Goal: Register for event/course

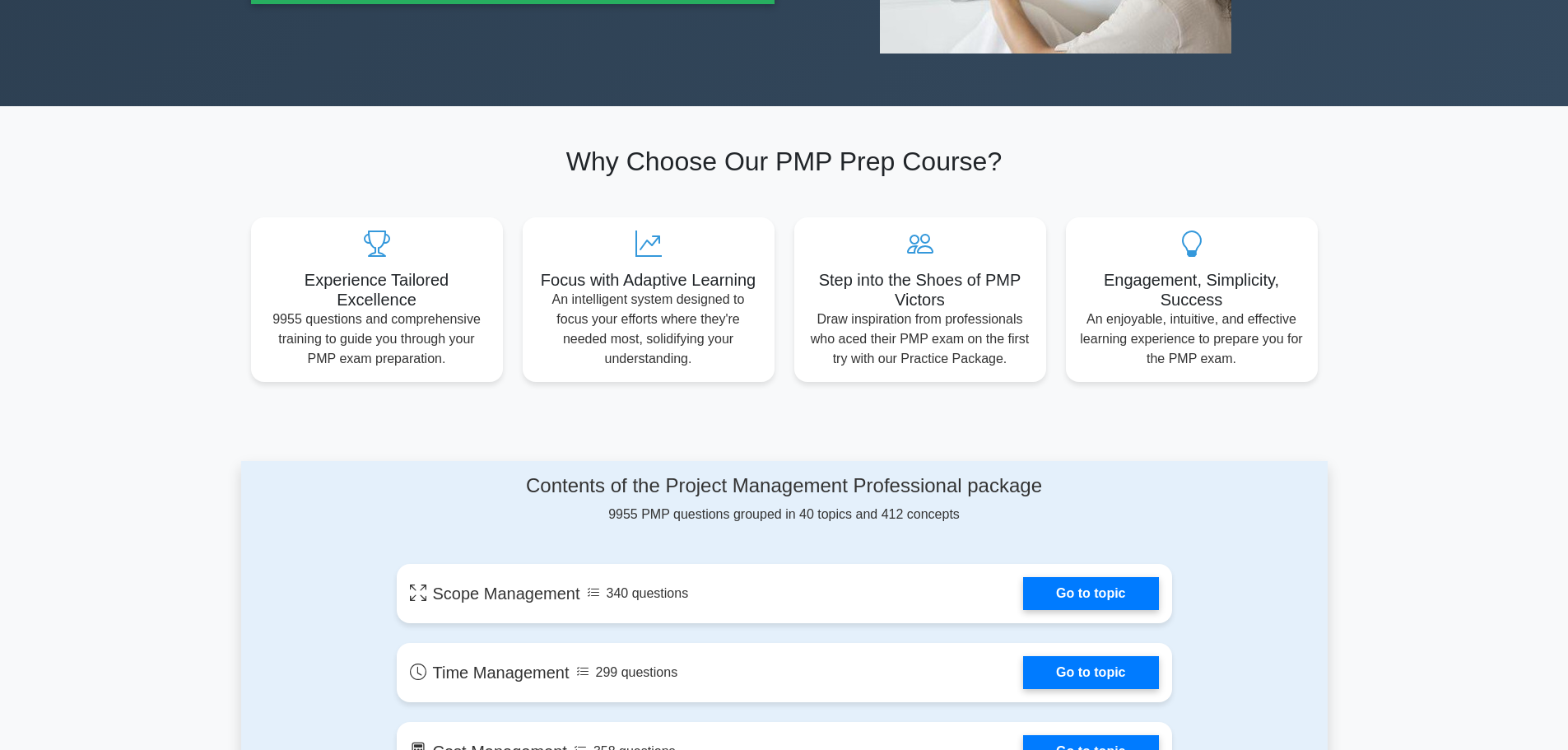
scroll to position [83, 0]
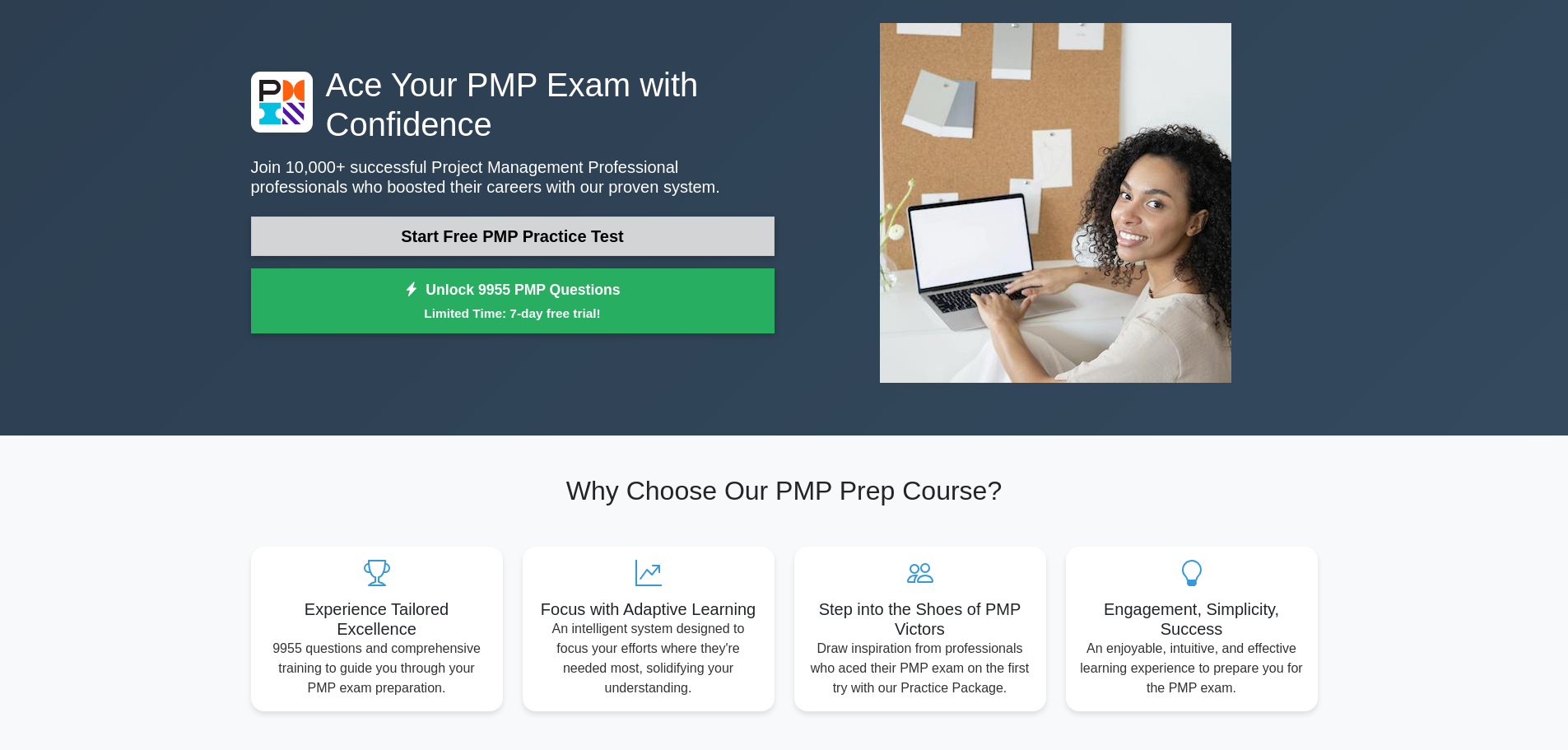
click at [491, 227] on link "Start Free PMP Practice Test" at bounding box center [513, 236] width 524 height 39
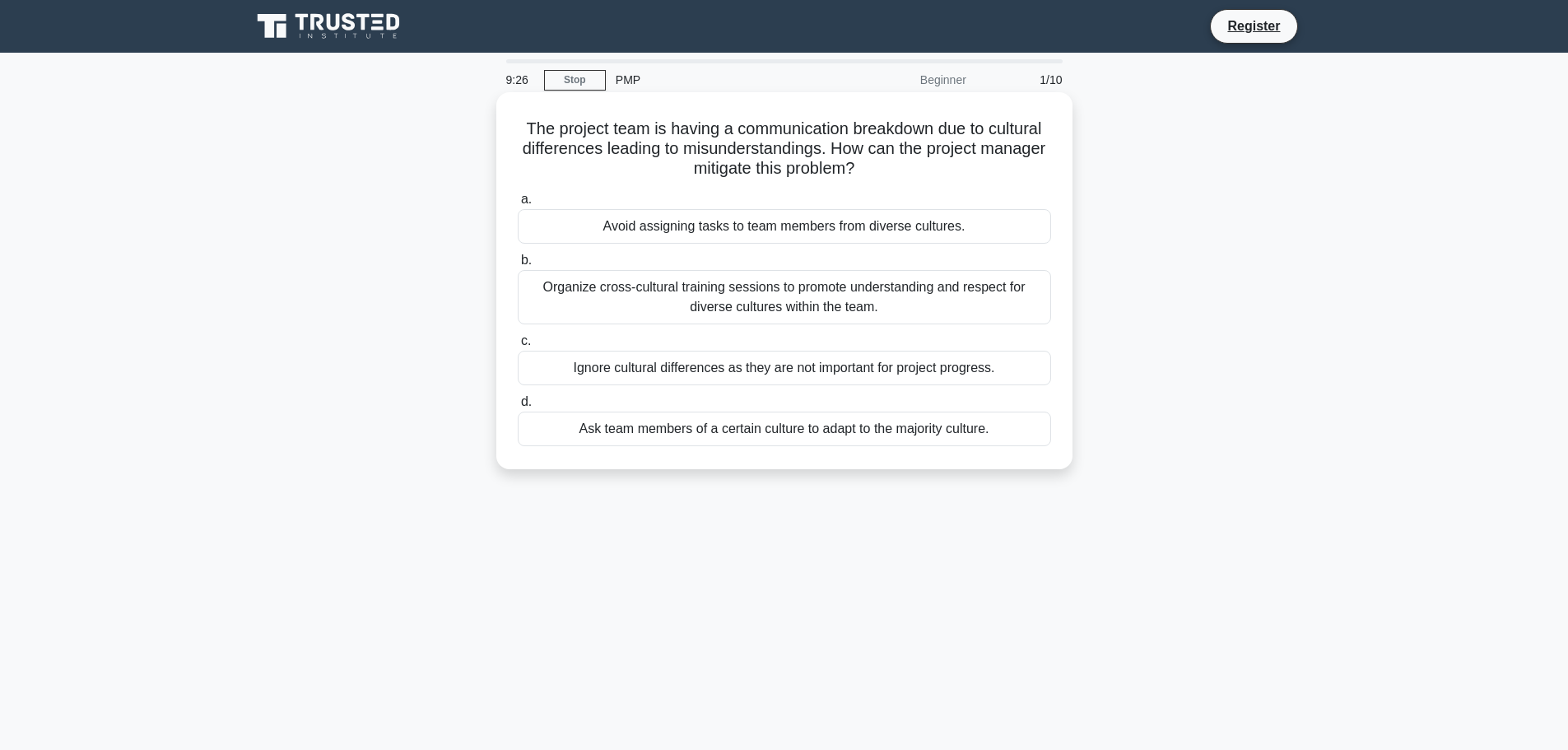
click at [737, 291] on div "Organize cross-cultural training sessions to promote understanding and respect …" at bounding box center [784, 297] width 533 height 54
click at [517, 266] on input "b. Organize cross-cultural training sessions to promote understanding and respe…" at bounding box center [517, 260] width 0 height 10
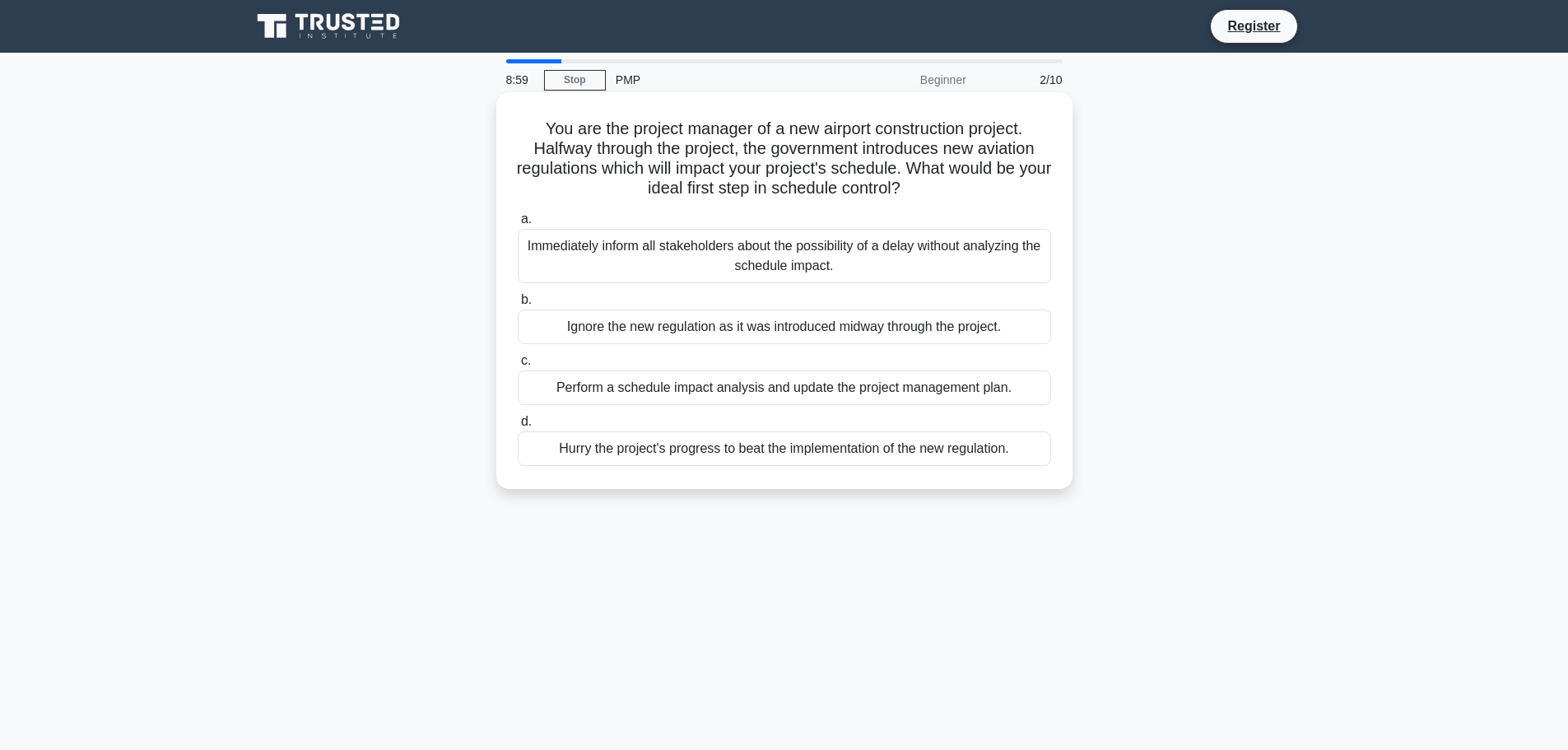
click at [871, 384] on div "Perform a schedule impact analysis and update the project management plan." at bounding box center [784, 388] width 533 height 35
click at [517, 366] on input "c. Perform a schedule impact analysis and update the project management plan." at bounding box center [517, 361] width 0 height 10
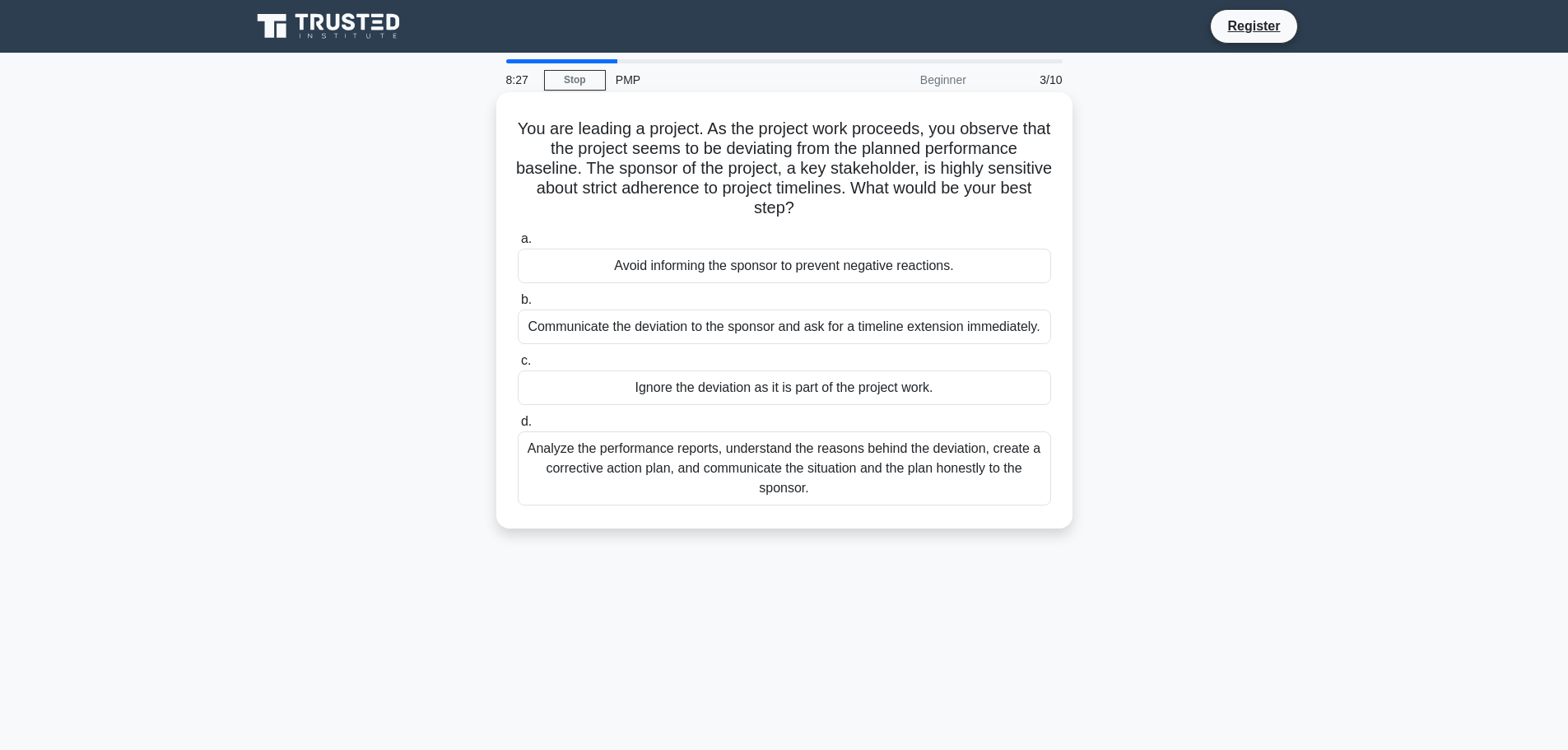
click at [864, 473] on div "Analyze the performance reports, understand the reasons behind the deviation, c…" at bounding box center [784, 468] width 533 height 74
click at [517, 427] on input "d. Analyze the performance reports, understand the reasons behind the deviation…" at bounding box center [517, 422] width 0 height 10
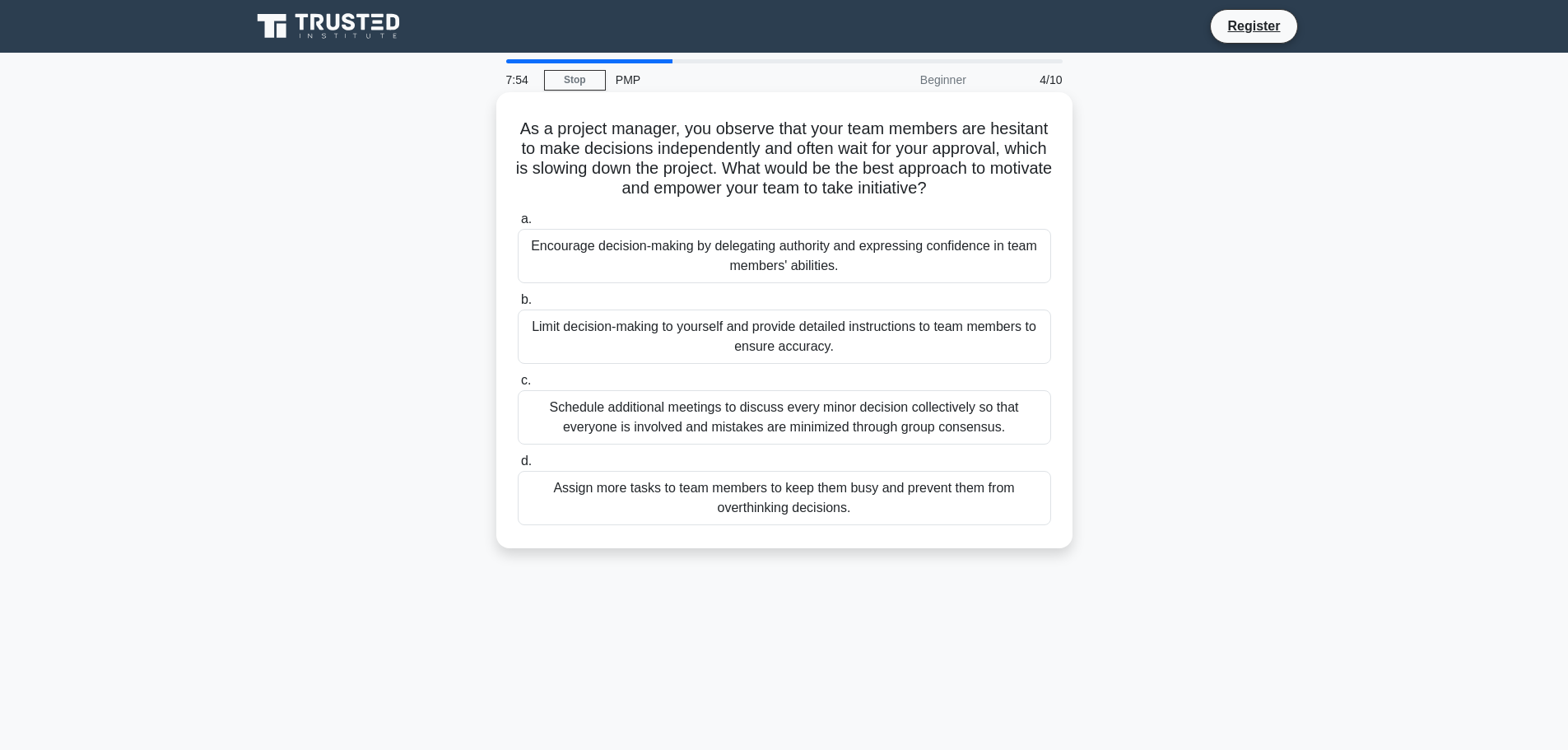
click at [897, 259] on div "Encourage decision-making by delegating authority and expressing confidence in …" at bounding box center [784, 256] width 533 height 54
click at [517, 224] on input "a. Encourage decision-making by delegating authority and expressing confidence …" at bounding box center [517, 219] width 0 height 10
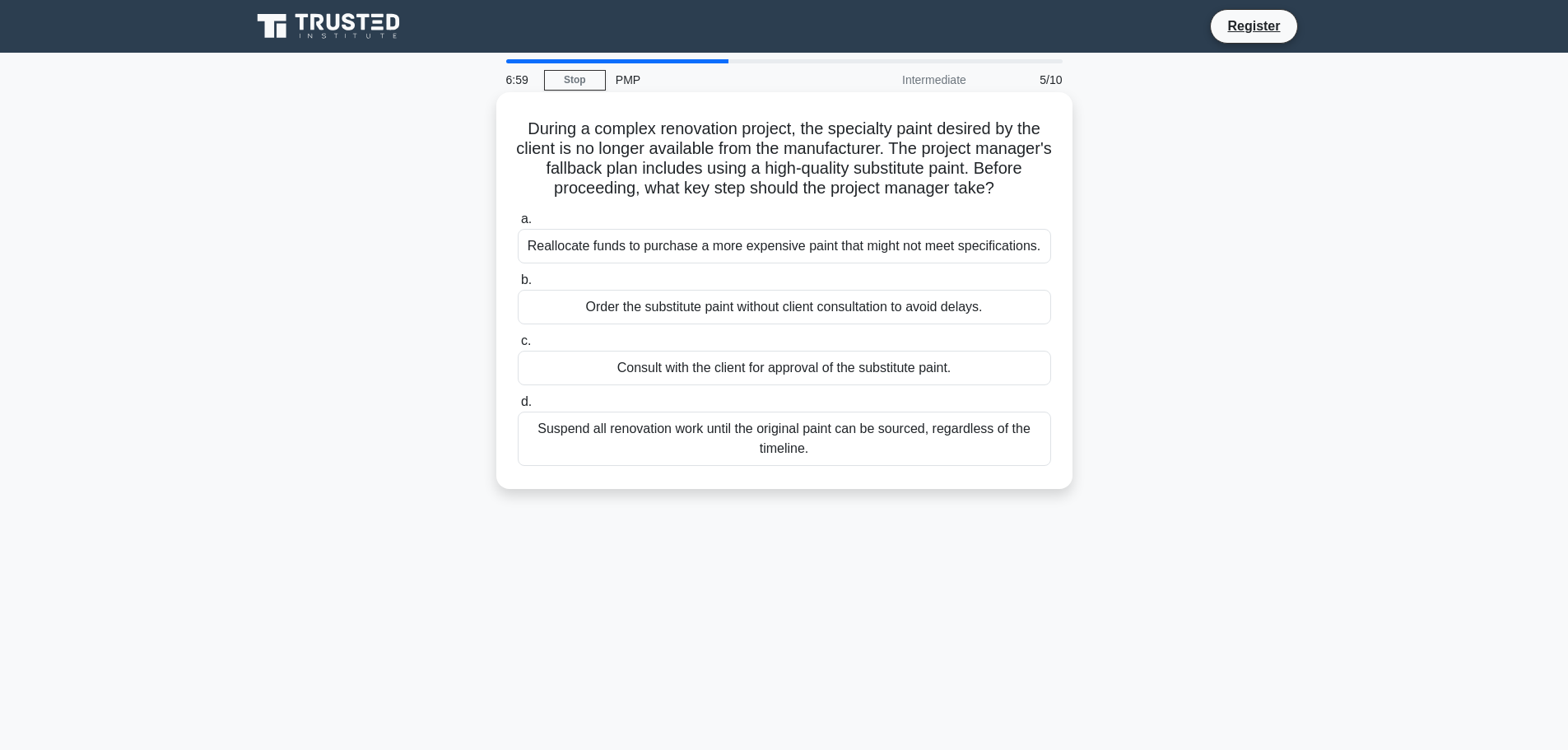
click at [856, 378] on div "Consult with the client for approval of the substitute paint." at bounding box center [784, 368] width 533 height 35
click at [517, 346] on input "c. Consult with the client for approval of the substitute paint." at bounding box center [517, 341] width 0 height 10
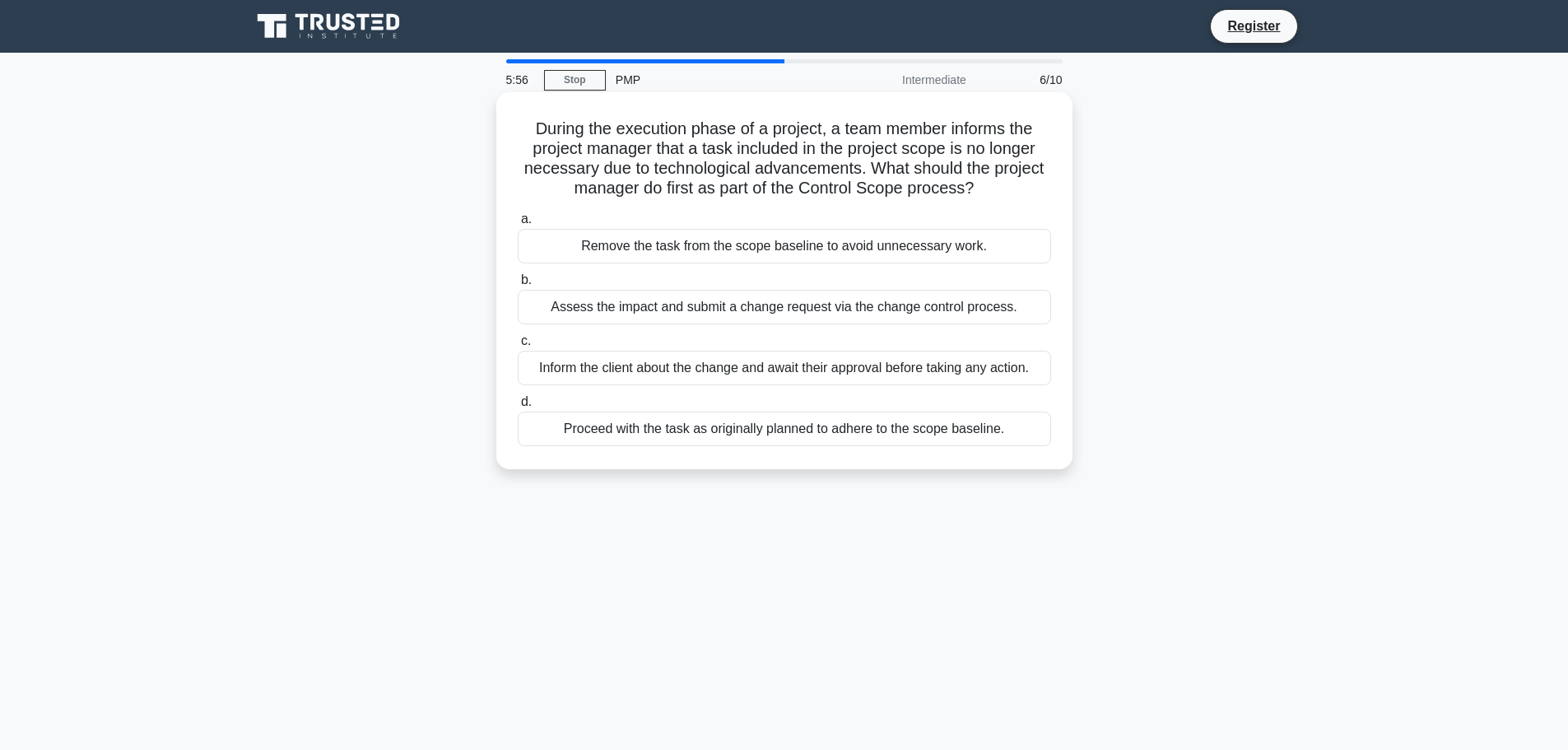
click at [926, 317] on div "Assess the impact and submit a change request via the change control process." at bounding box center [784, 307] width 533 height 35
click at [517, 285] on input "b. Assess the impact and submit a change request via the change control process." at bounding box center [517, 280] width 0 height 10
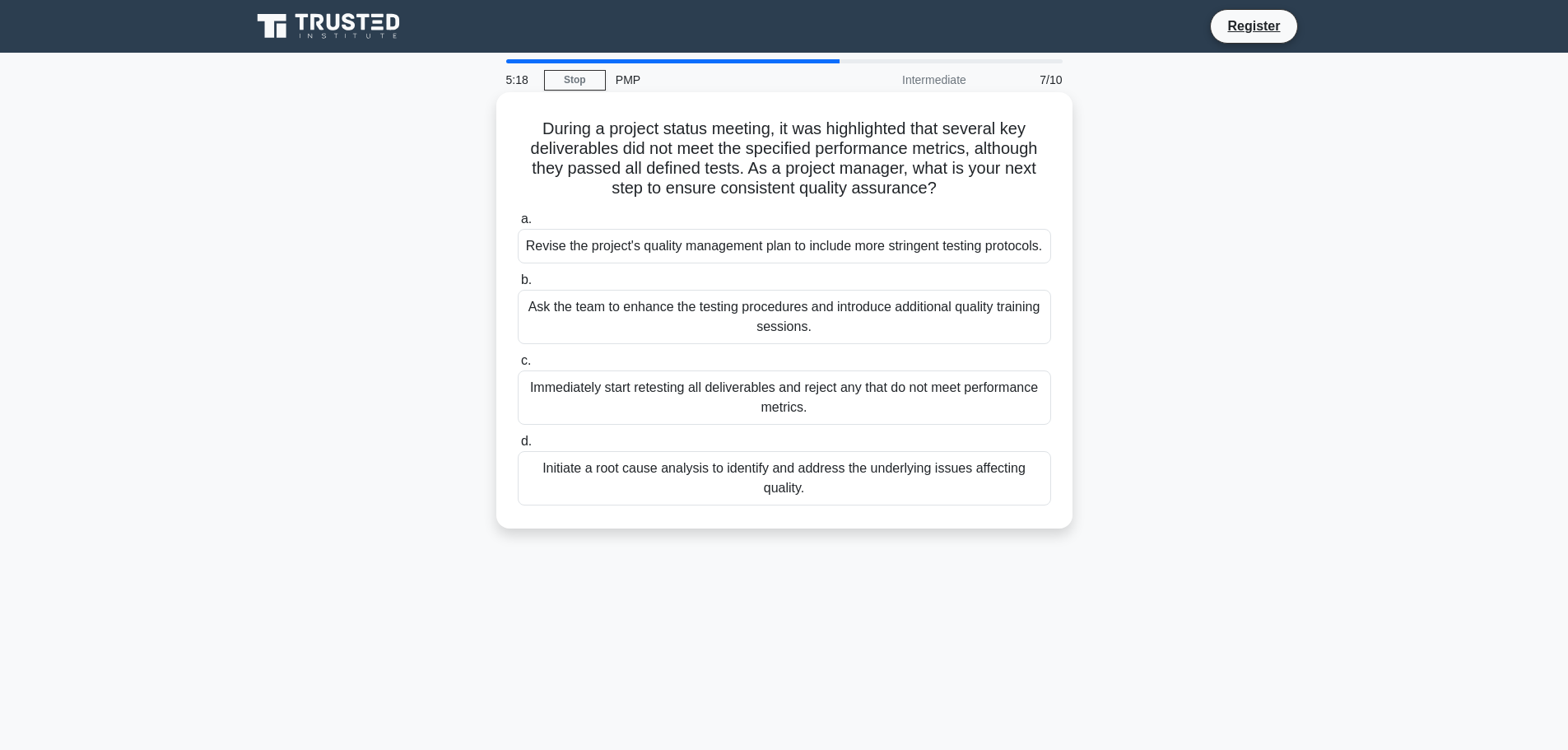
click at [896, 505] on div "Initiate a root cause analysis to identify and address the underlying issues af…" at bounding box center [784, 479] width 533 height 54
click at [517, 447] on input "d. Initiate a root cause analysis to identify and address the underlying issues…" at bounding box center [517, 442] width 0 height 10
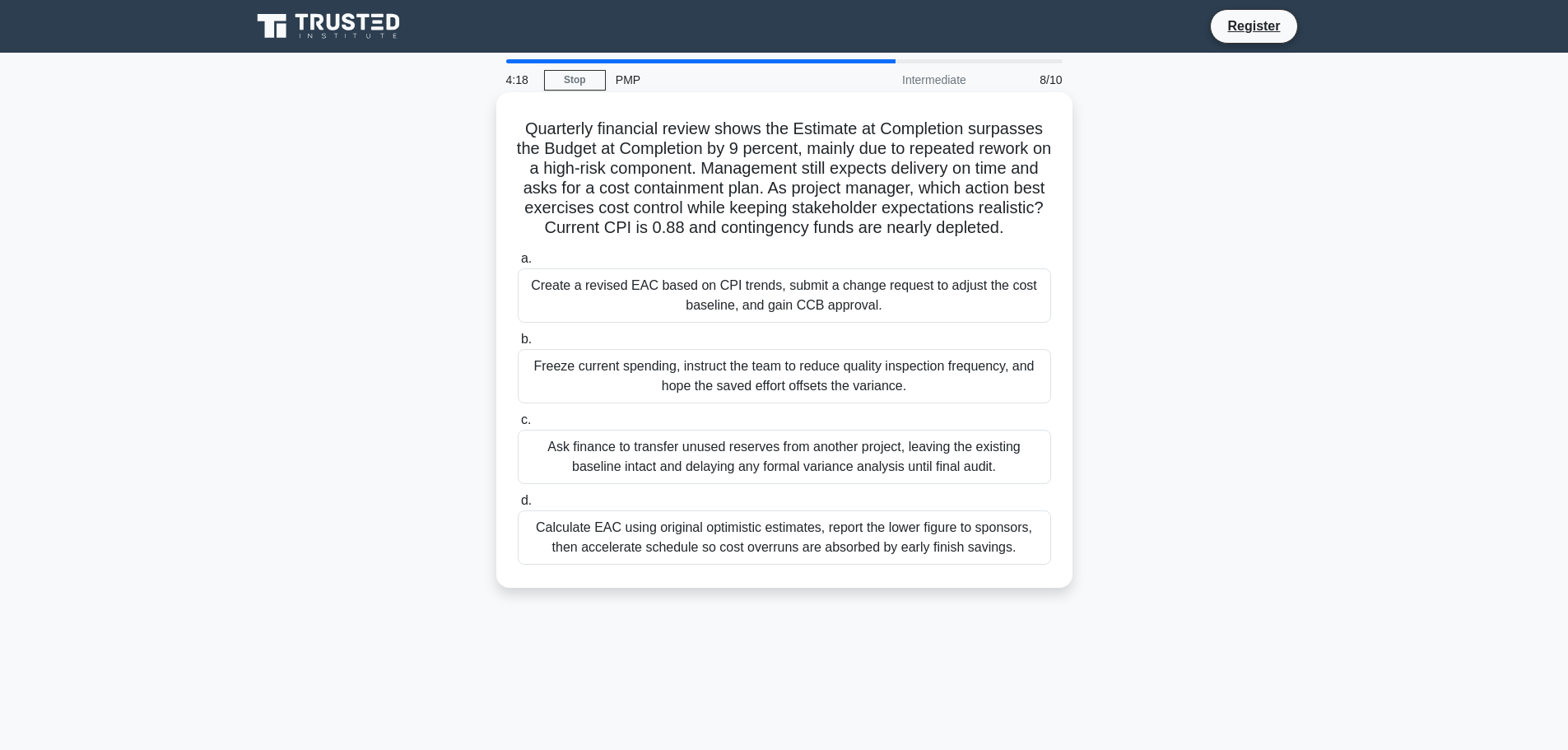
click at [901, 323] on div "Create a revised EAC based on CPI trends, submit a change request to adjust the…" at bounding box center [784, 296] width 533 height 54
click at [517, 265] on input "a. Create a revised EAC based on CPI trends, submit a change request to adjust …" at bounding box center [517, 258] width 0 height 10
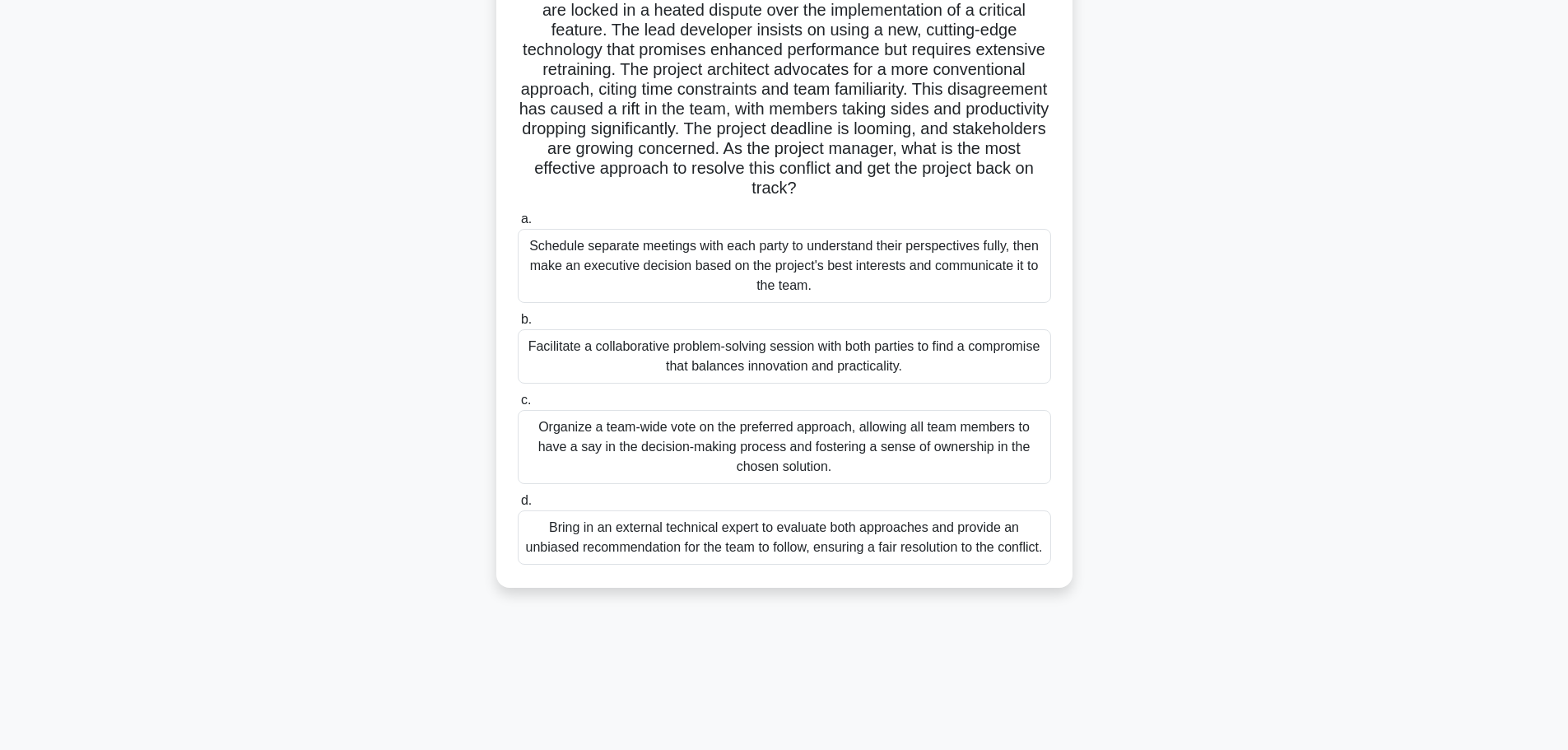
scroll to position [139, 0]
click at [904, 549] on div "Bring in an external technical expert to evaluate both approaches and provide a…" at bounding box center [784, 537] width 533 height 54
click at [517, 506] on input "d. Bring in an external technical expert to evaluate both approaches and provid…" at bounding box center [517, 500] width 0 height 10
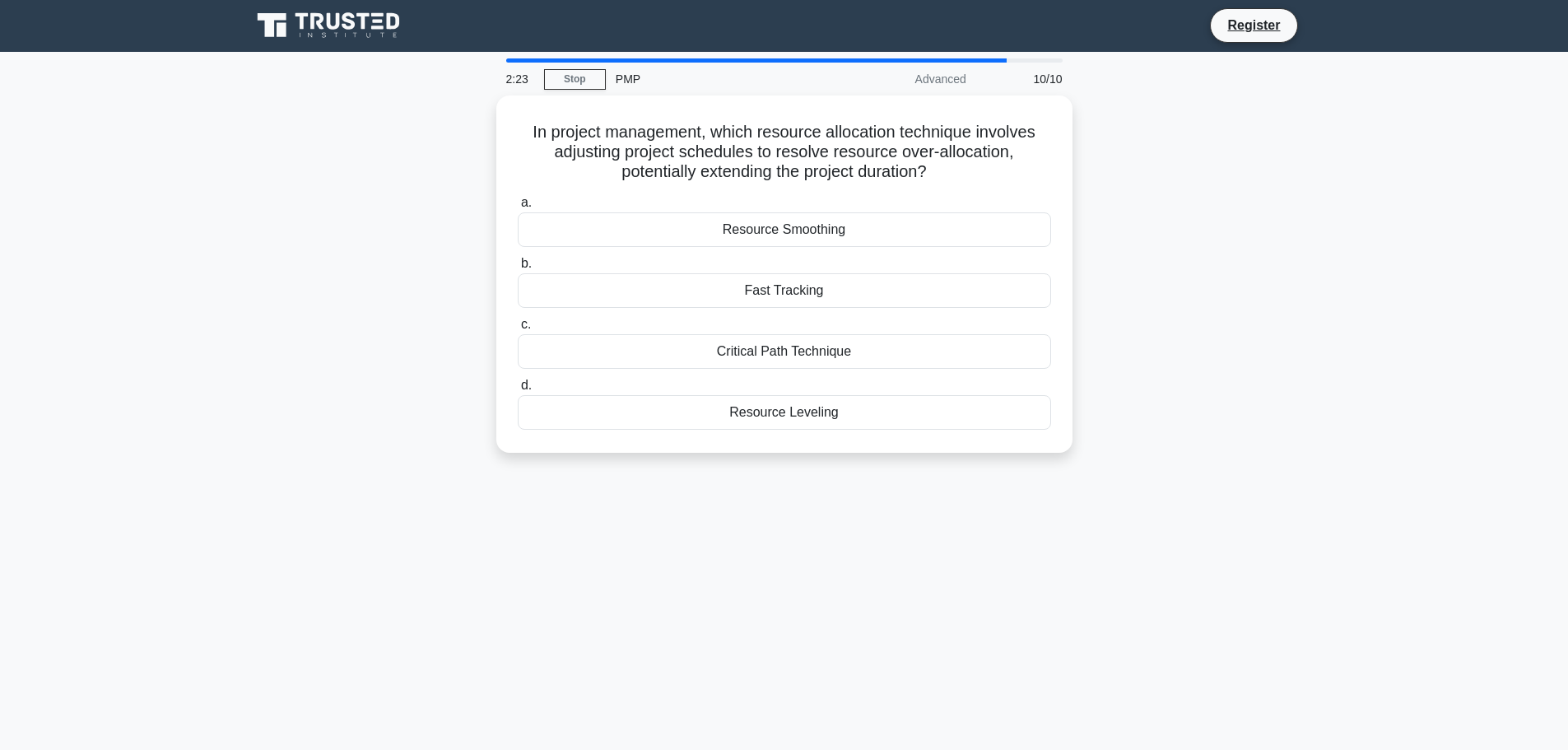
scroll to position [0, 0]
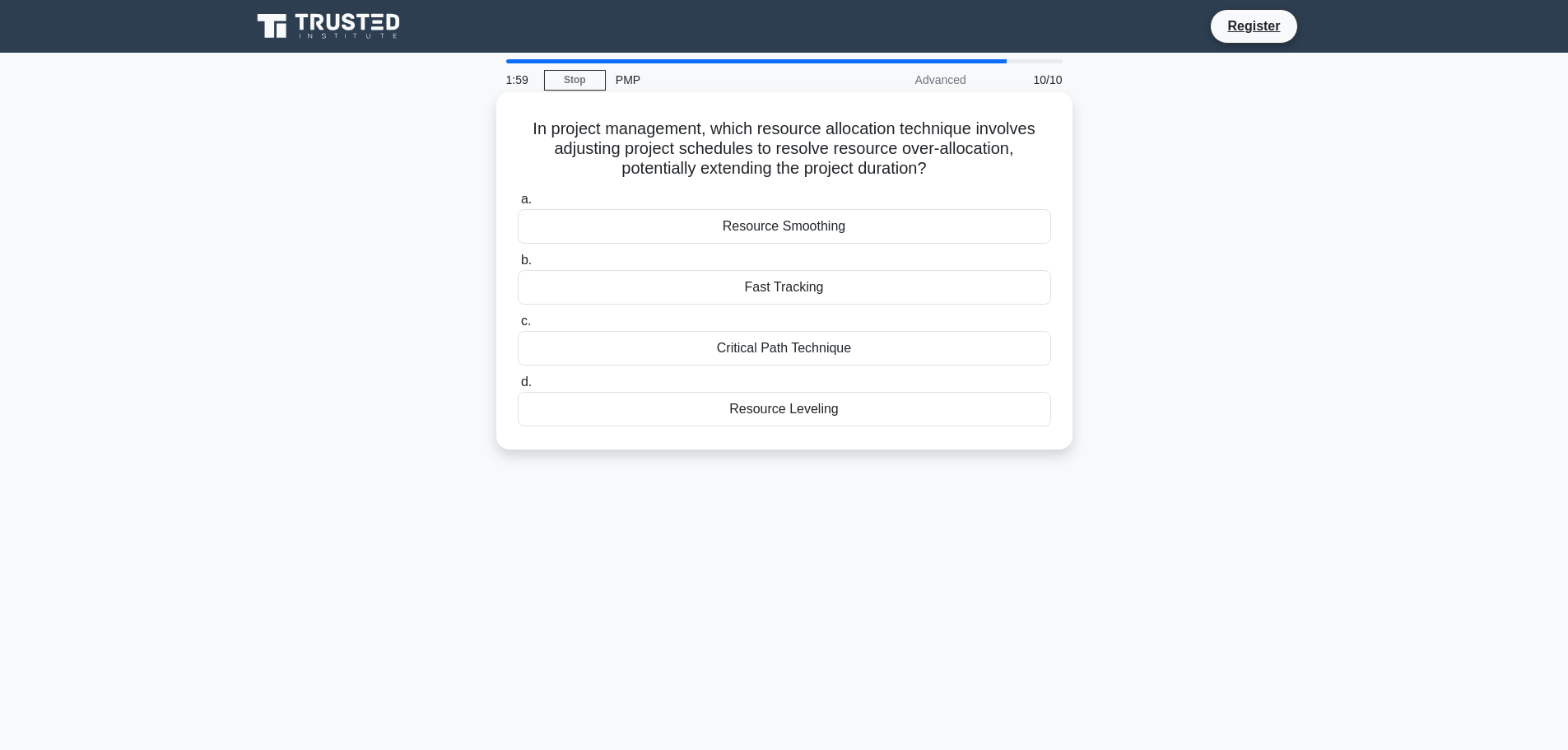
click at [782, 238] on div "Resource Smoothing" at bounding box center [784, 226] width 533 height 35
click at [517, 205] on input "a. Resource Smoothing" at bounding box center [517, 199] width 0 height 10
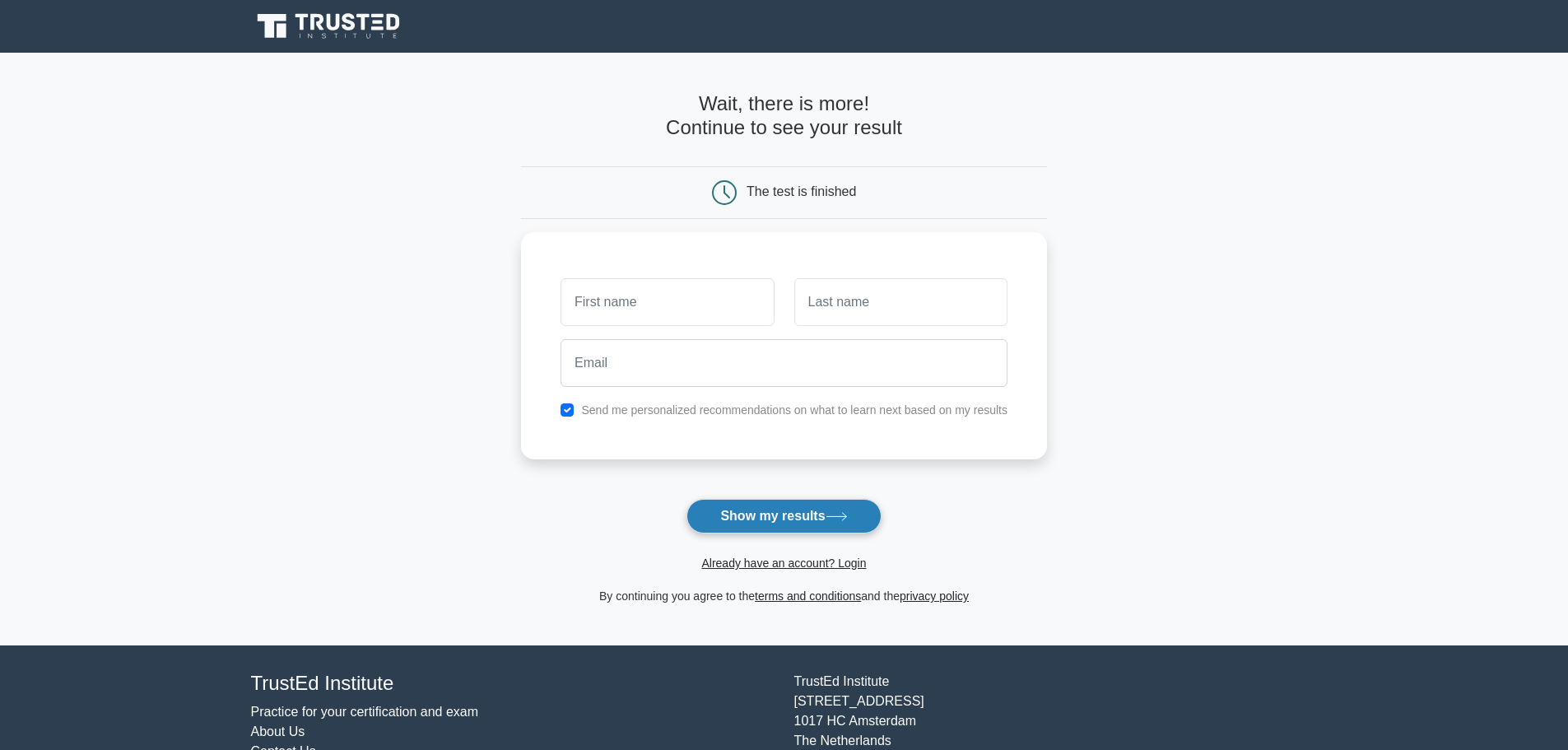
click at [768, 519] on button "Show my results" at bounding box center [783, 517] width 194 height 35
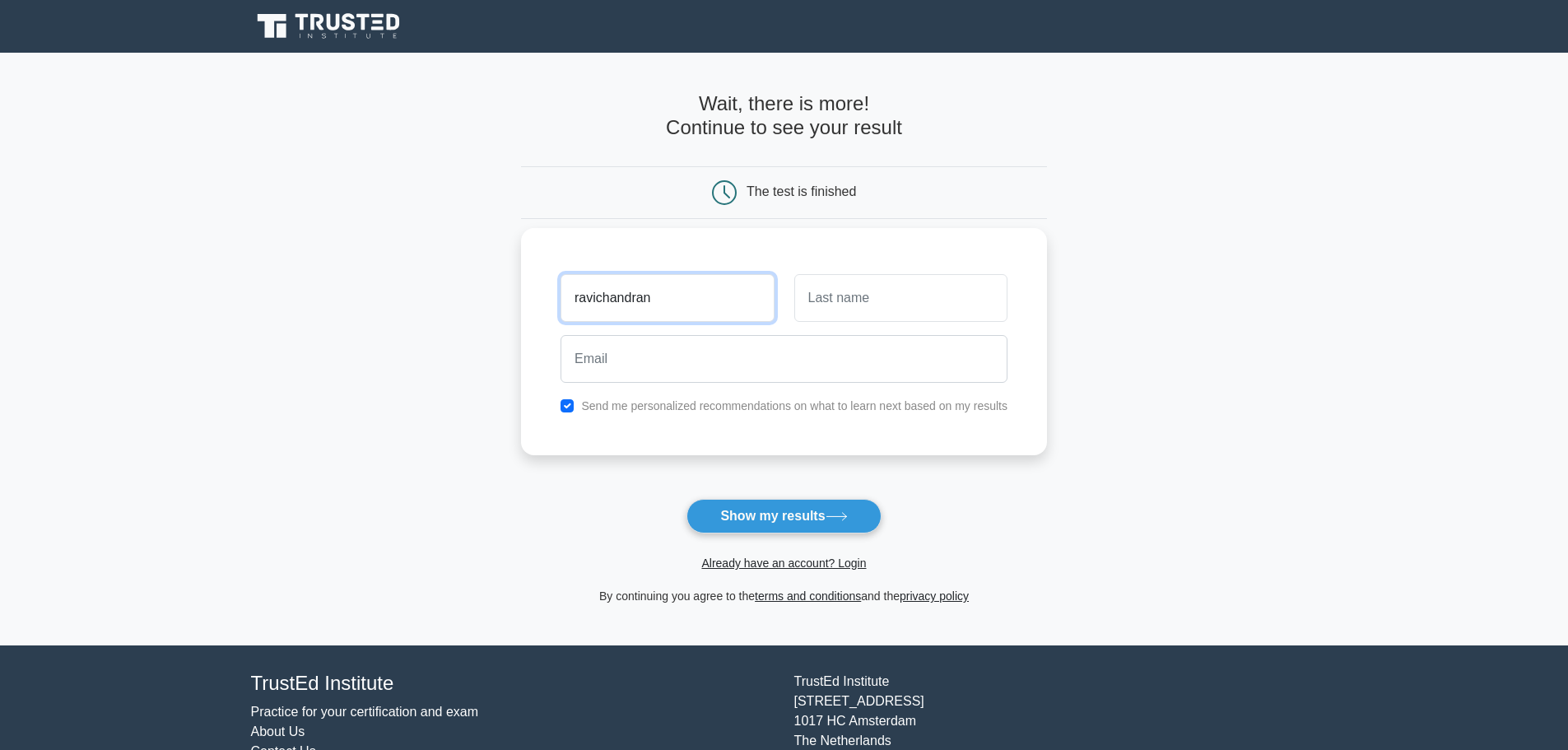
type input "ravichandran"
click at [902, 310] on input "text" at bounding box center [900, 298] width 213 height 48
type input "n"
click at [820, 385] on div at bounding box center [784, 359] width 467 height 61
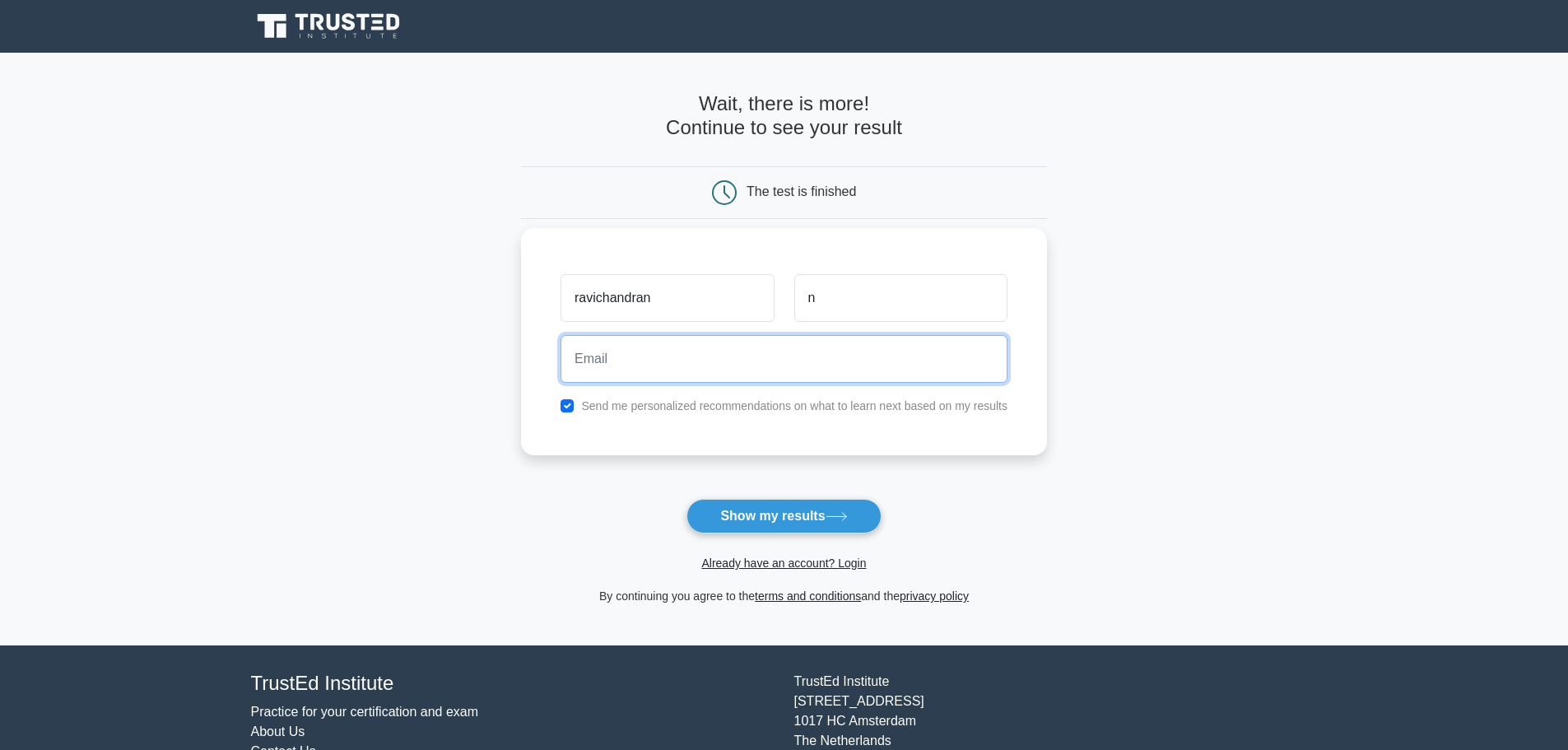
click at [812, 366] on input "email" at bounding box center [784, 358] width 447 height 48
type input "ravi7074mech@gmail.com"
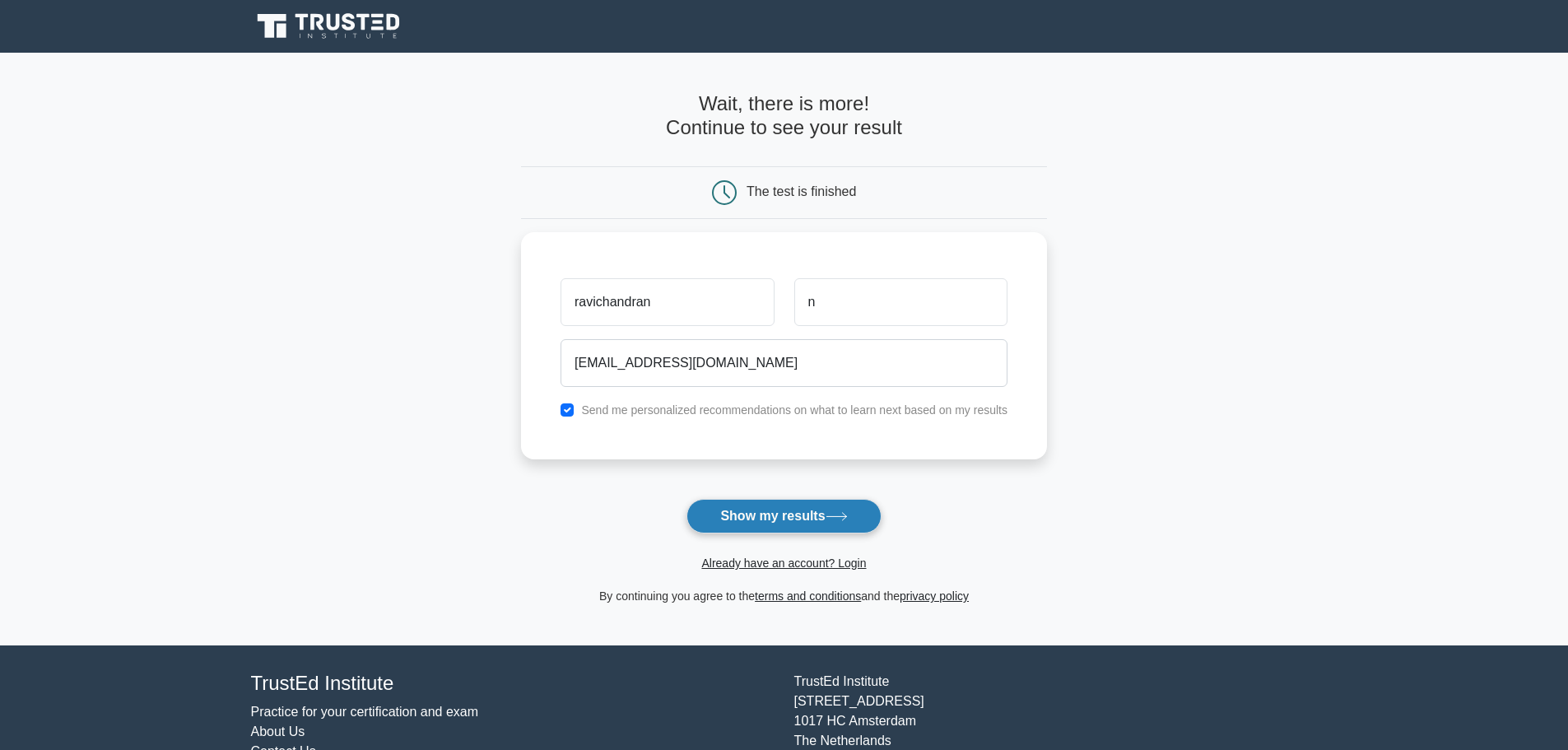
click at [784, 526] on button "Show my results" at bounding box center [783, 517] width 194 height 35
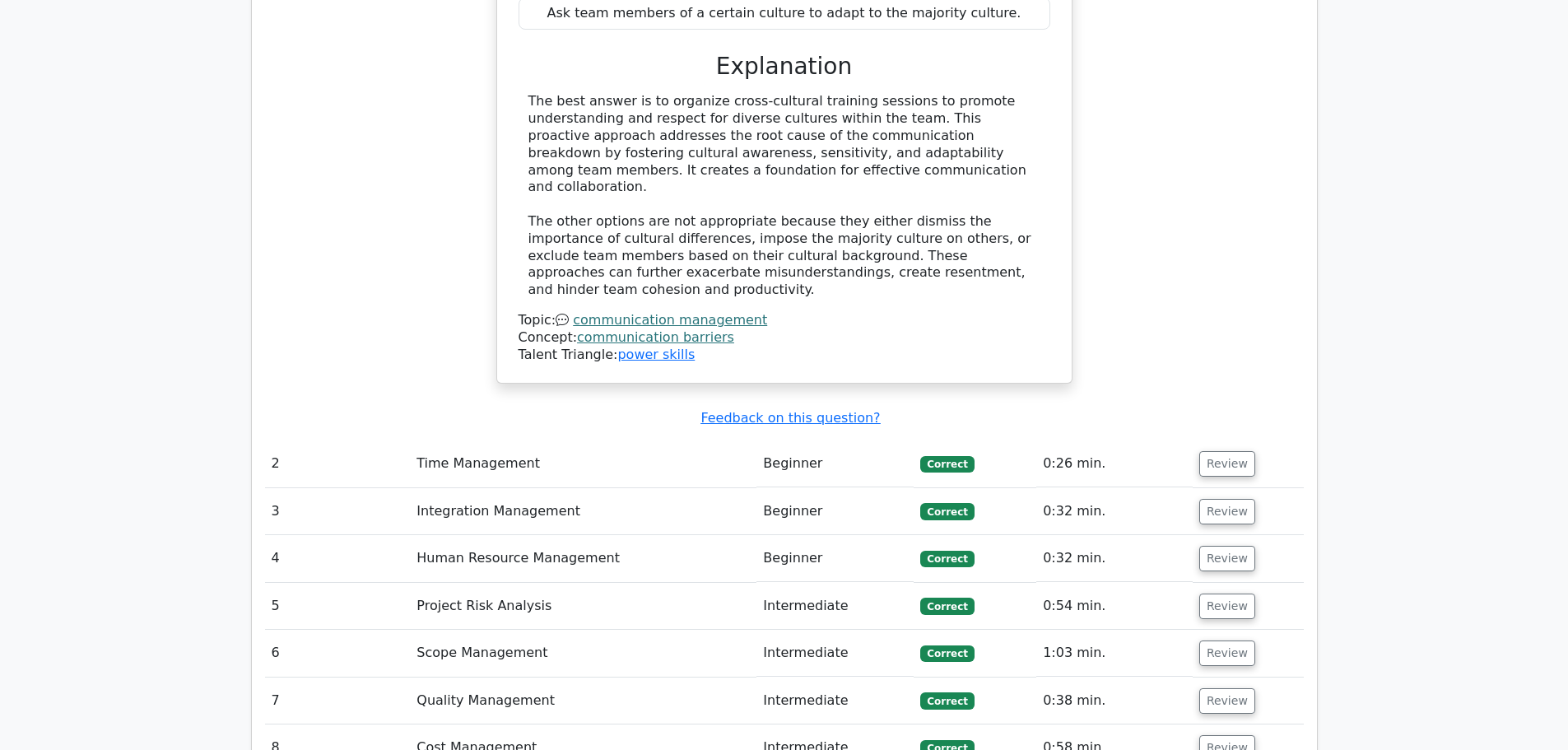
scroll to position [1976, 0]
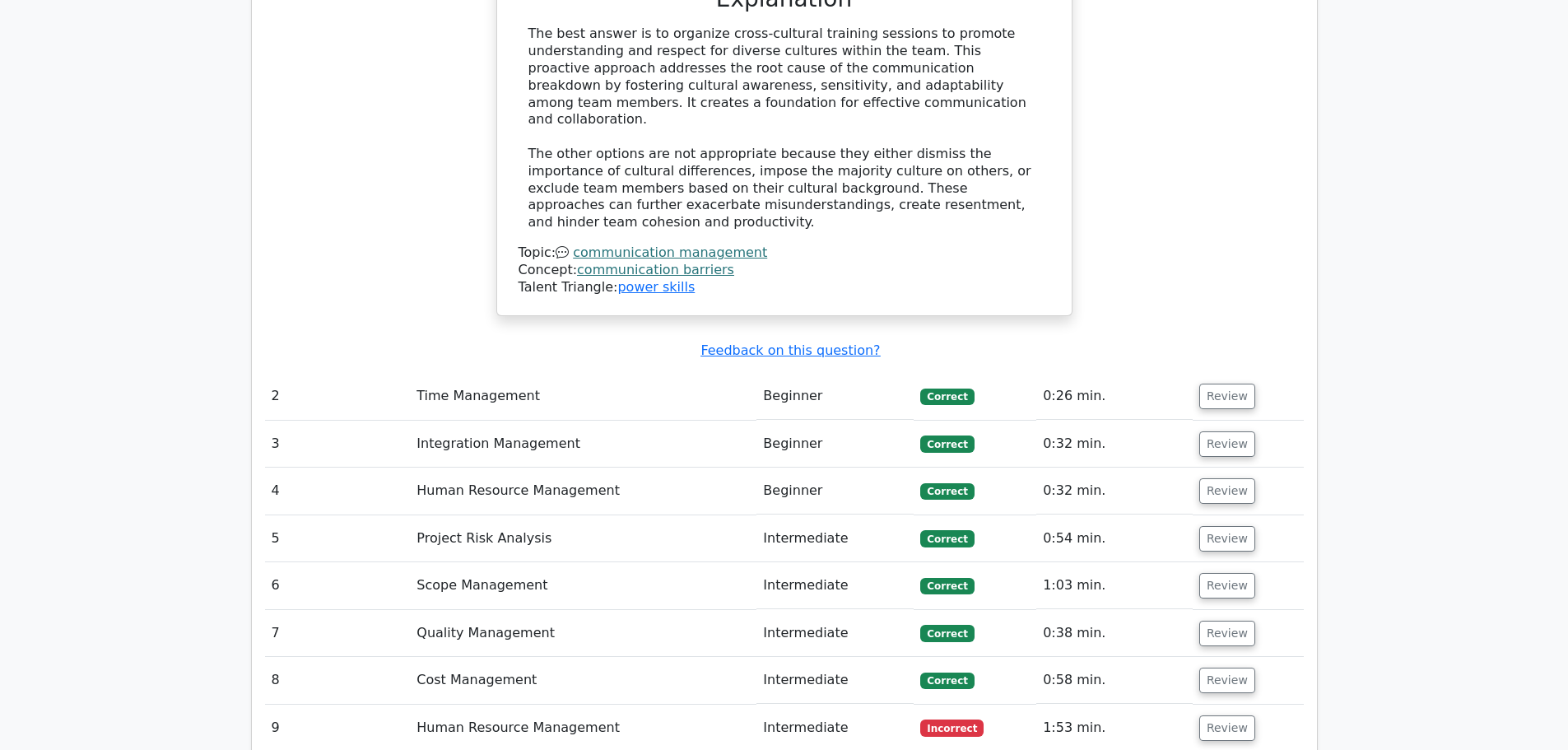
click at [553, 705] on td "Human Resource Management" at bounding box center [583, 728] width 346 height 47
click at [1214, 715] on button "Review" at bounding box center [1227, 727] width 56 height 25
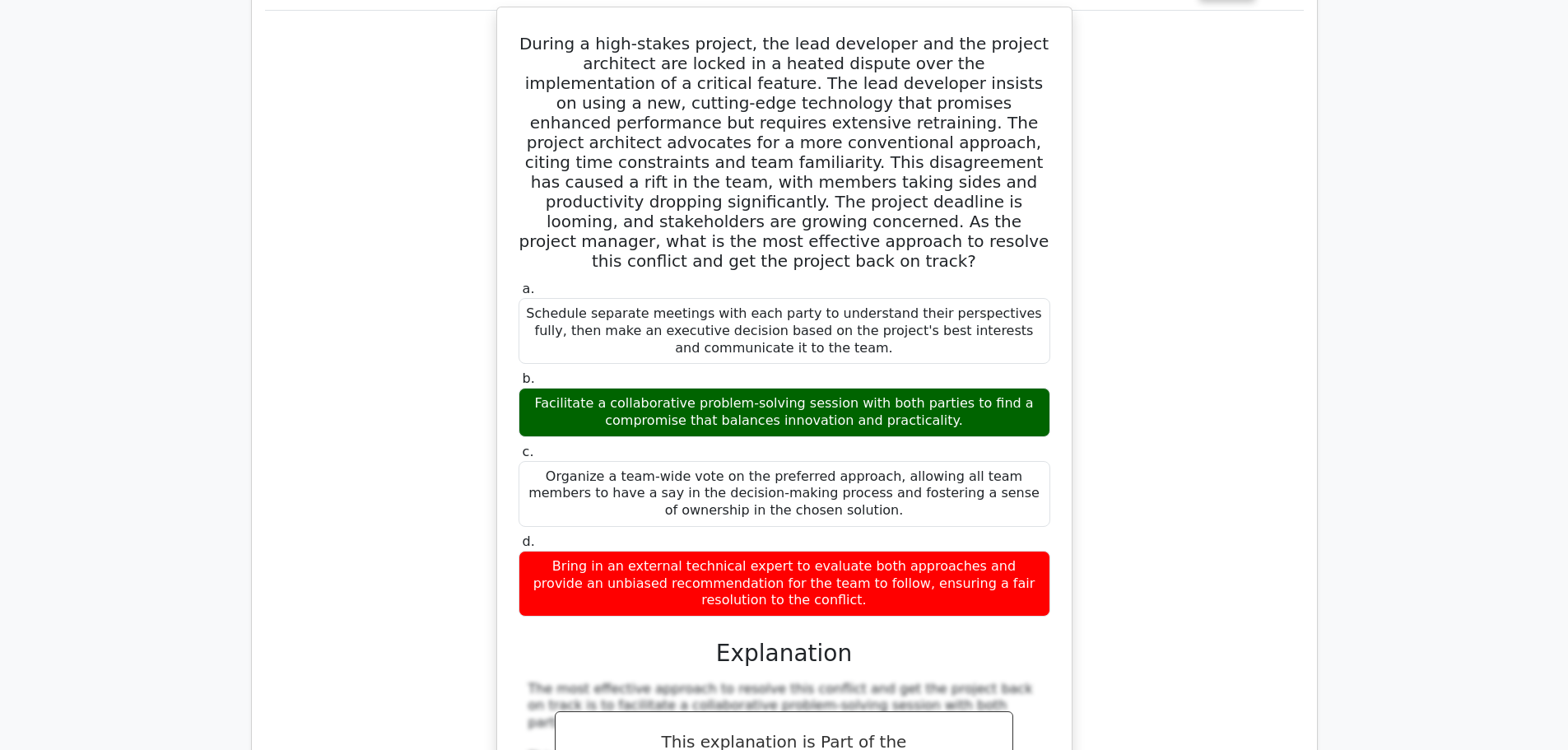
scroll to position [2306, 0]
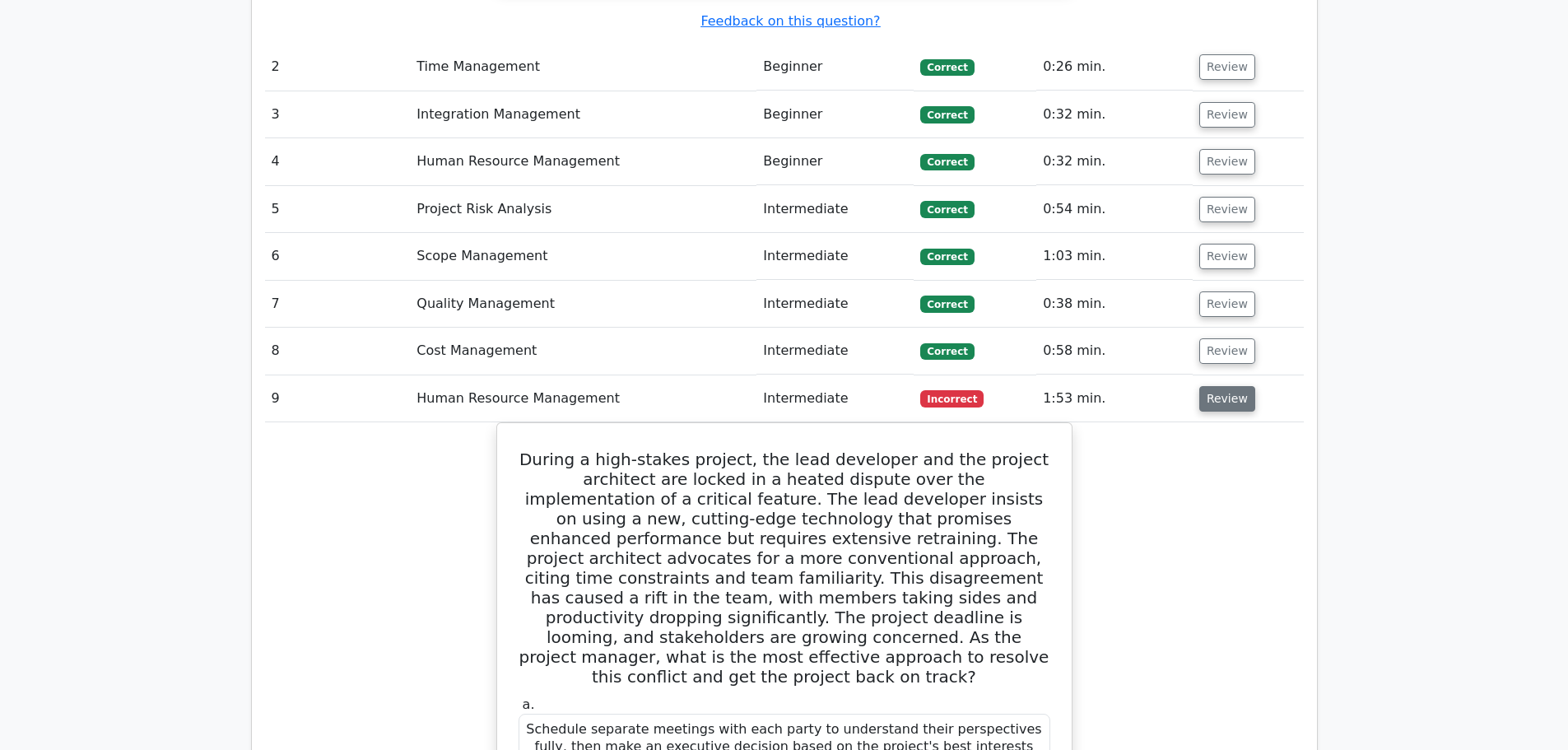
click at [1207, 386] on button "Review" at bounding box center [1227, 398] width 56 height 25
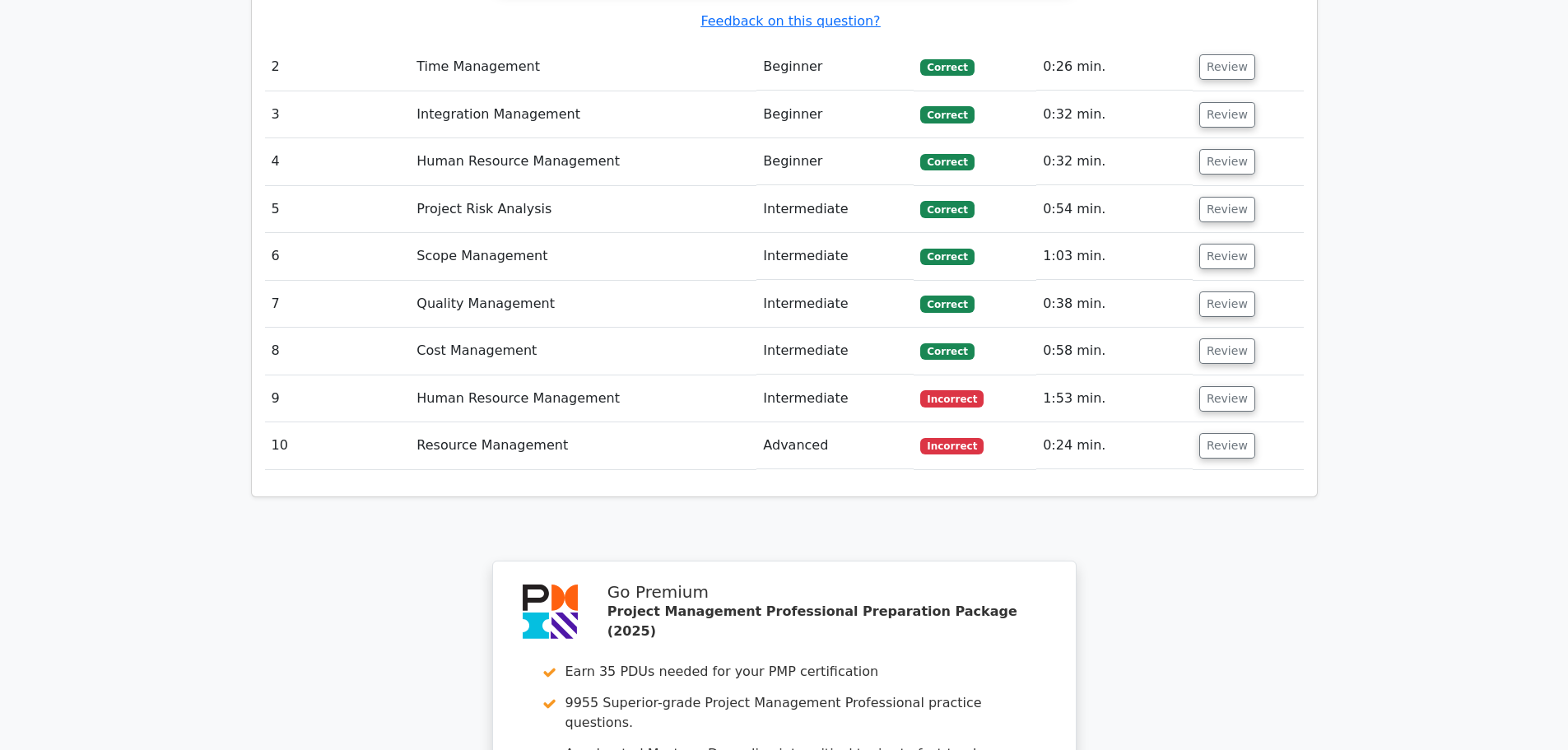
click at [641, 422] on td "Resource Management" at bounding box center [583, 445] width 346 height 47
click at [1211, 433] on button "Review" at bounding box center [1227, 445] width 56 height 25
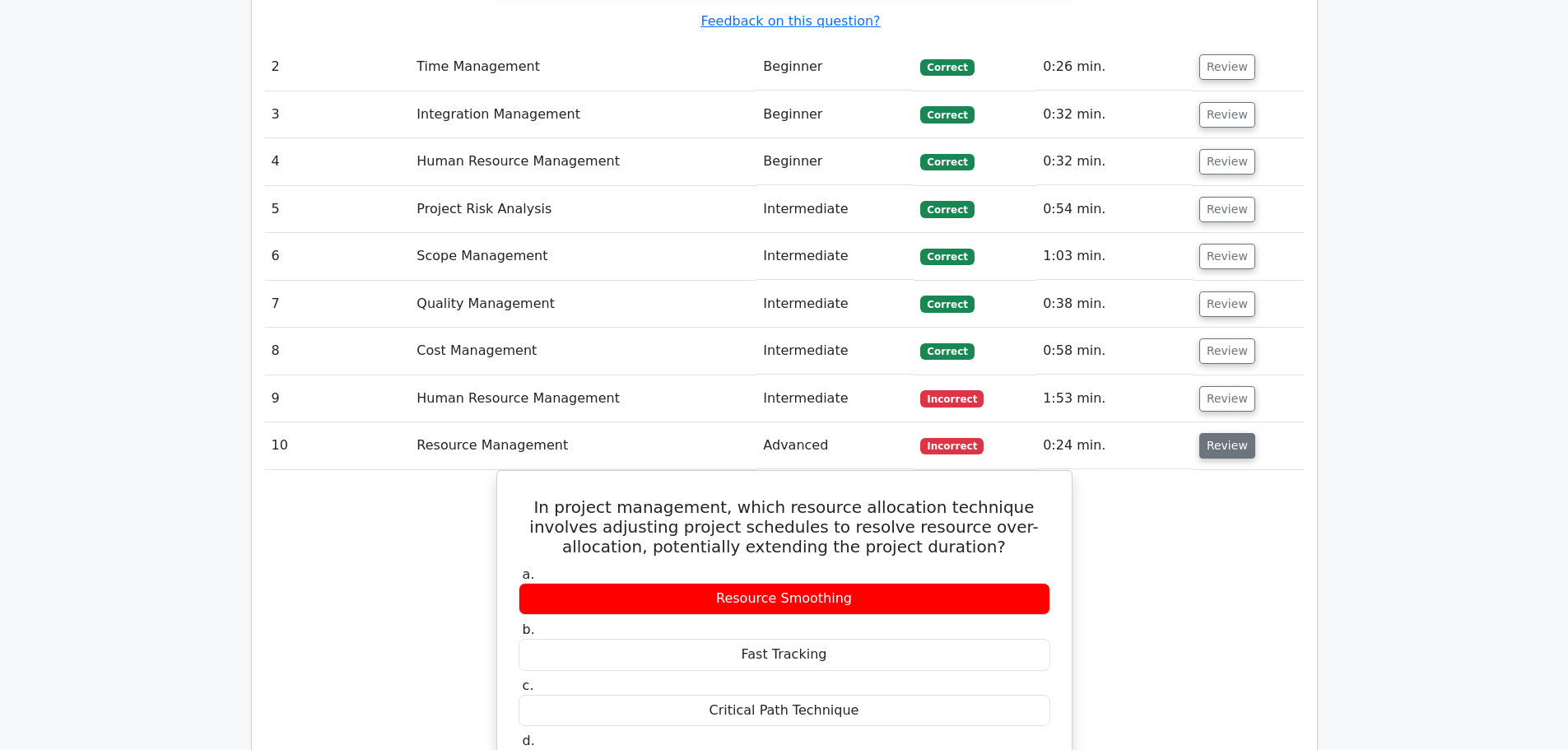
click at [1218, 433] on button "Review" at bounding box center [1227, 445] width 56 height 25
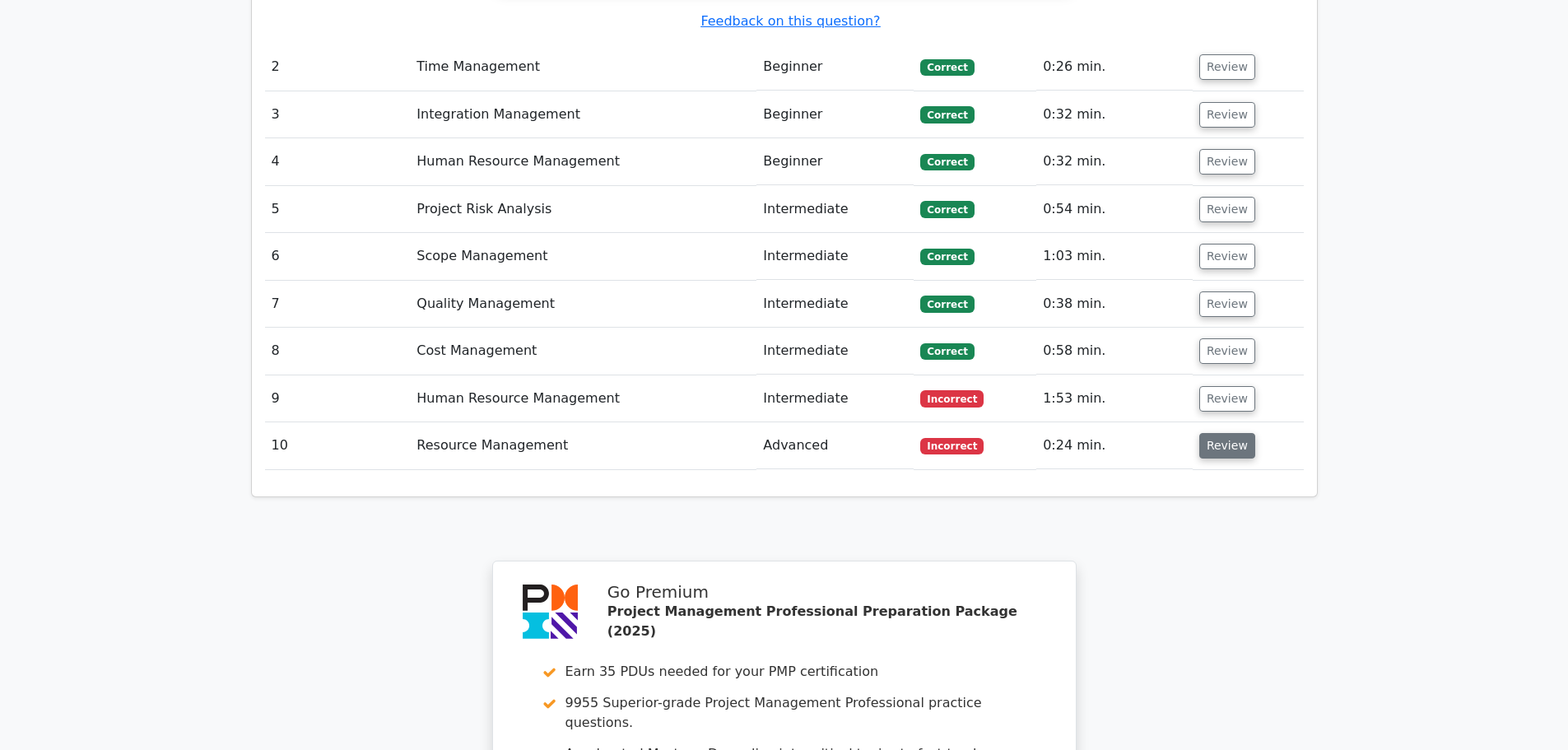
click at [1218, 433] on button "Review" at bounding box center [1227, 445] width 56 height 25
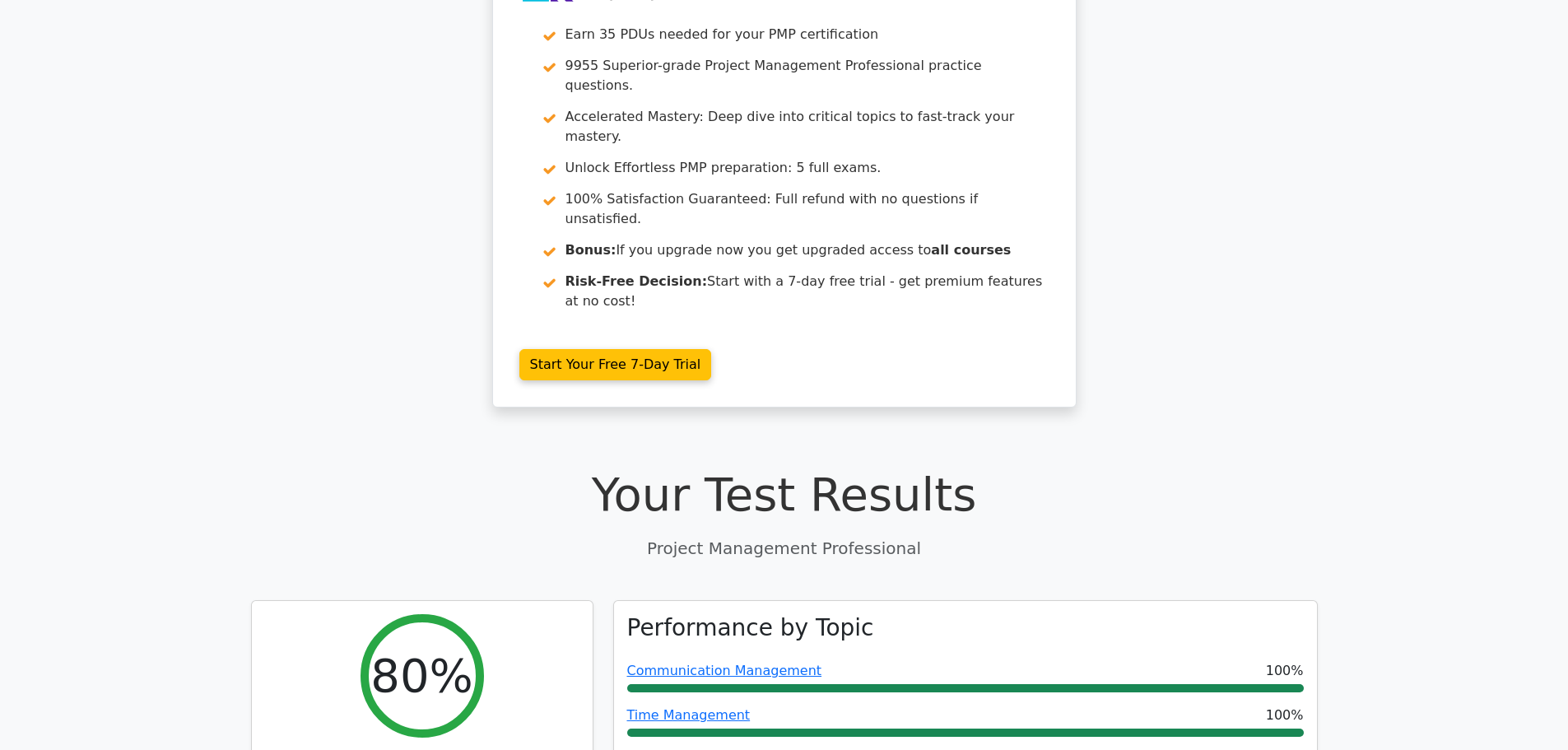
scroll to position [0, 0]
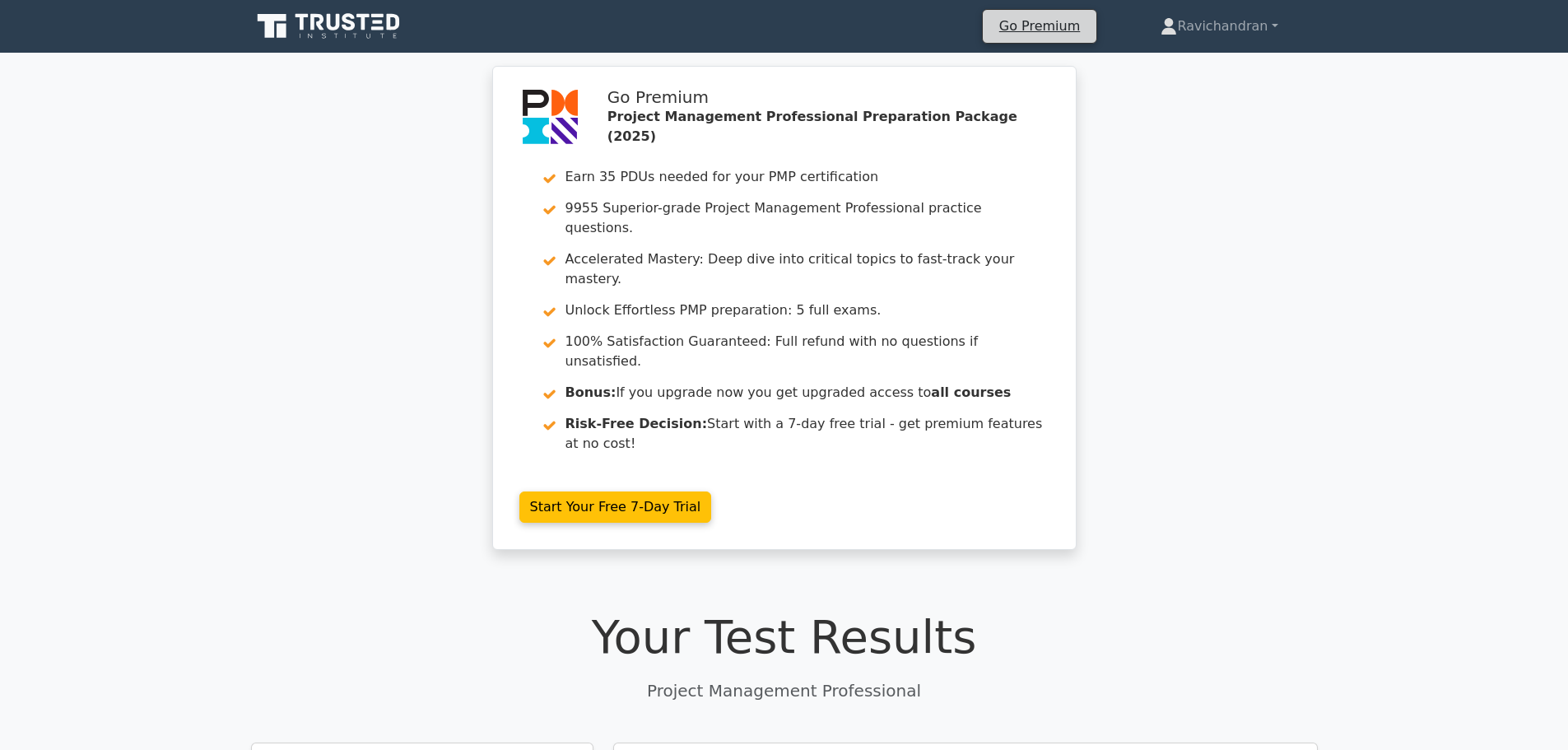
click at [1030, 44] on li "Go Premium" at bounding box center [1039, 26] width 115 height 35
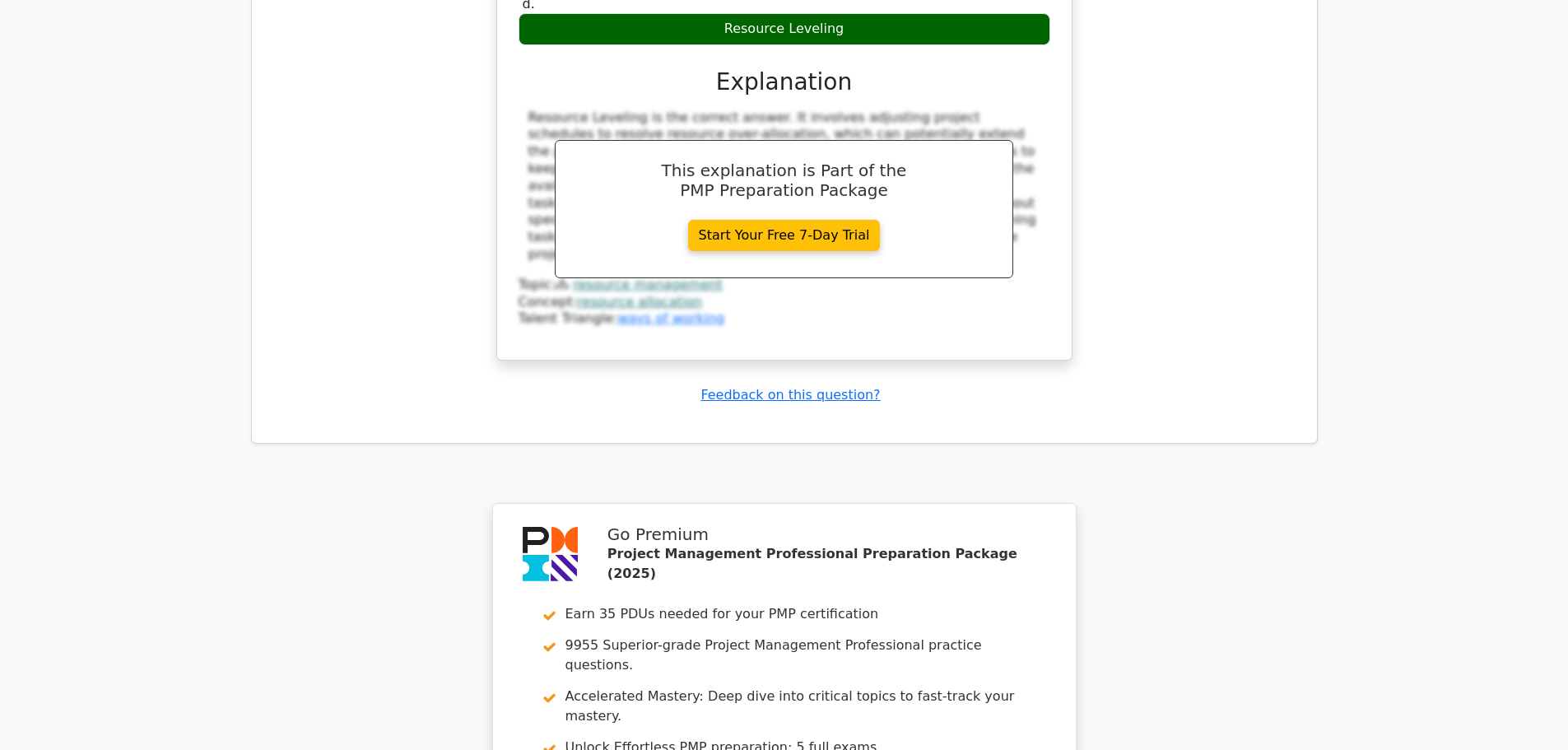
scroll to position [3430, 0]
